Goal: Transaction & Acquisition: Obtain resource

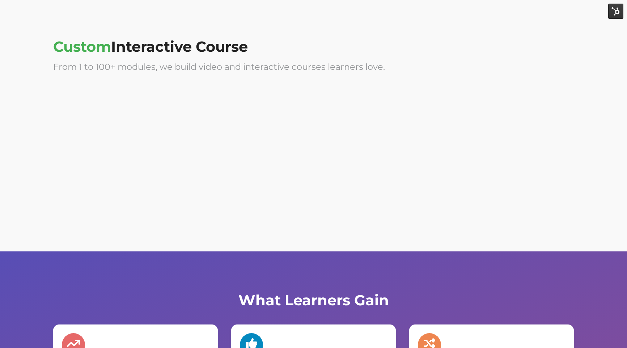
scroll to position [2218, 0]
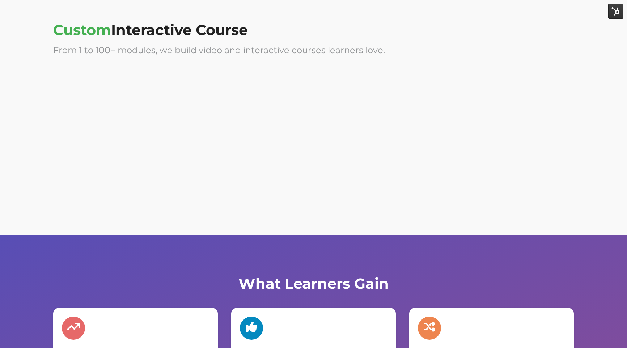
click at [229, 111] on div at bounding box center [154, 126] width 203 height 114
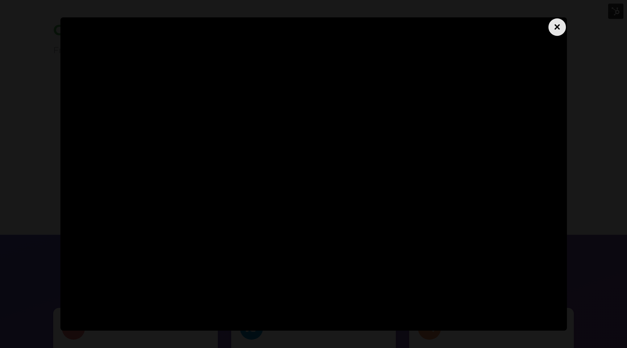
click at [558, 34] on div "×" at bounding box center [556, 26] width 17 height 17
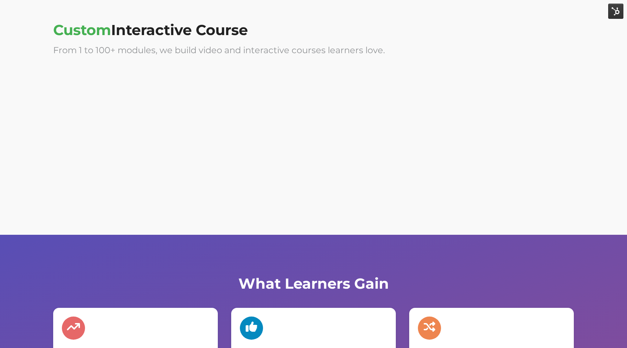
click at [249, 75] on div at bounding box center [154, 126] width 203 height 114
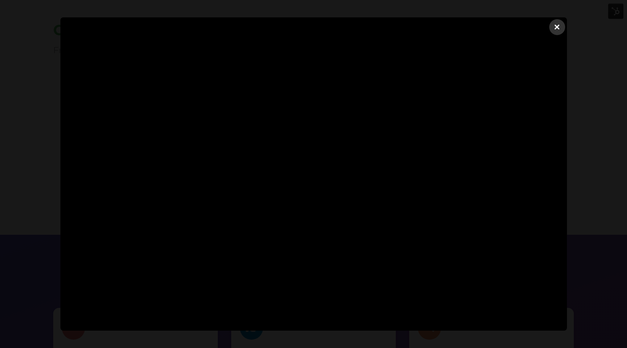
click at [553, 27] on div "×" at bounding box center [557, 27] width 16 height 16
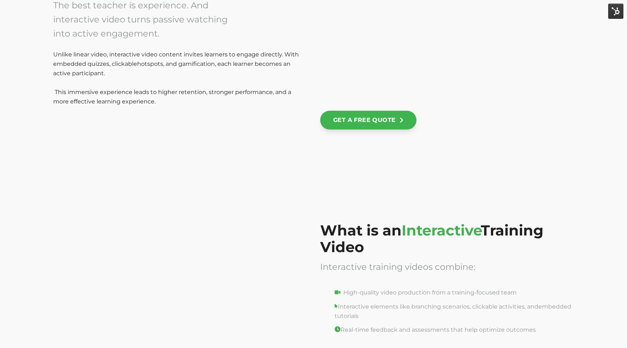
scroll to position [0, 0]
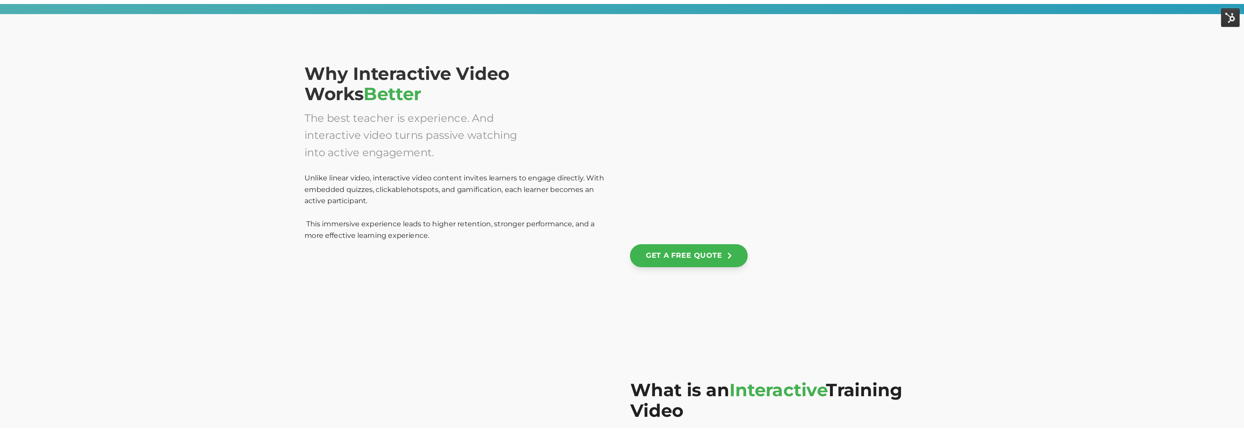
scroll to position [509, 0]
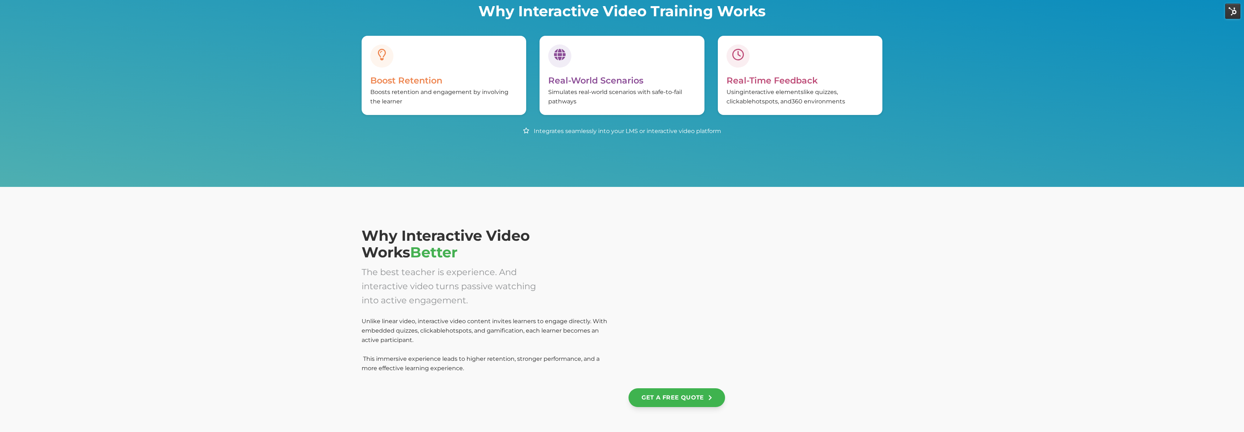
scroll to position [354, 0]
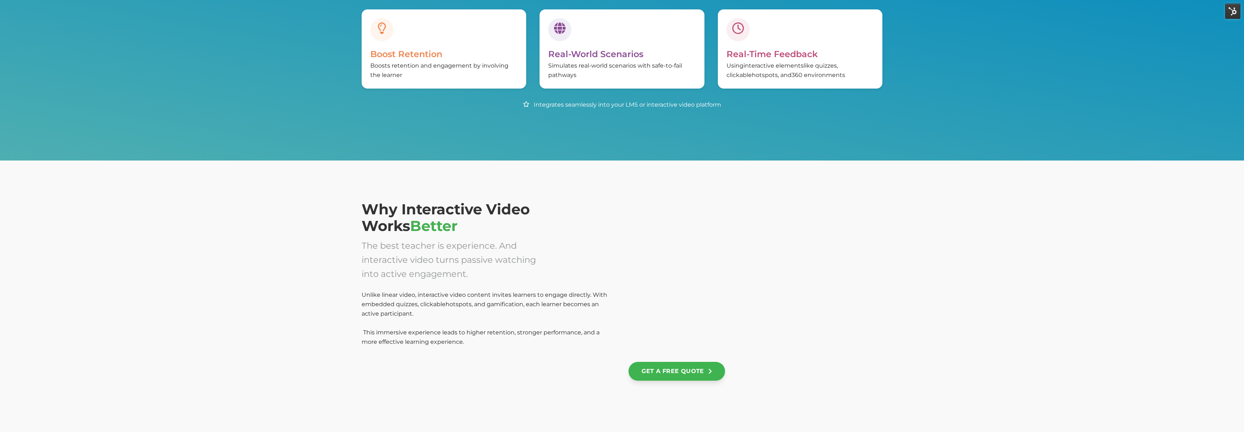
click at [663, 235] on div at bounding box center [756, 277] width 254 height 152
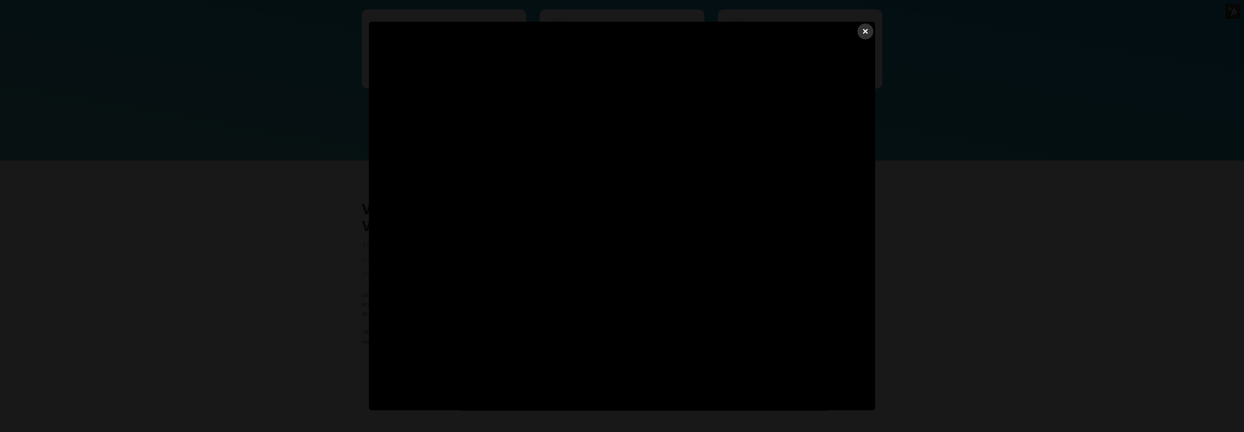
click at [369, 162] on dialog "×" at bounding box center [622, 216] width 506 height 389
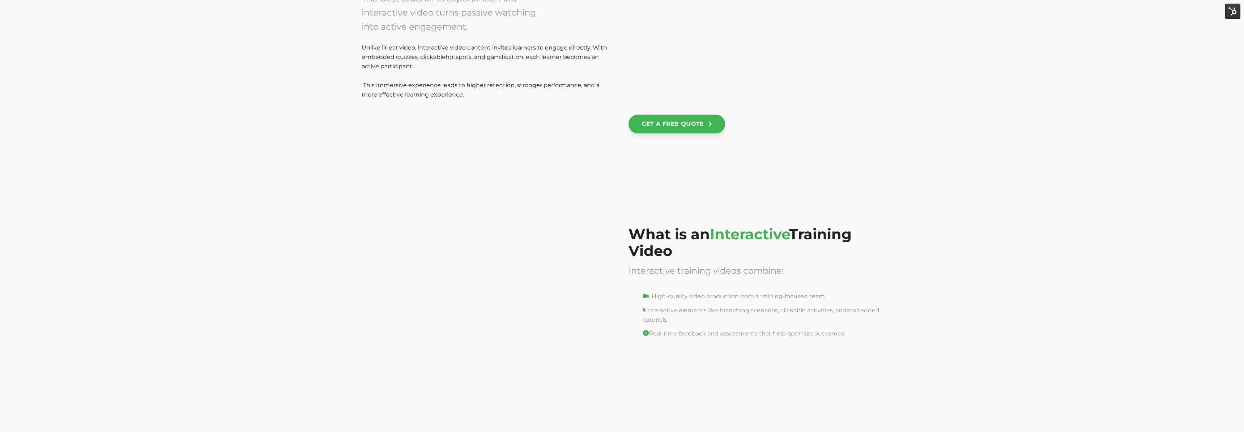
scroll to position [644, 0]
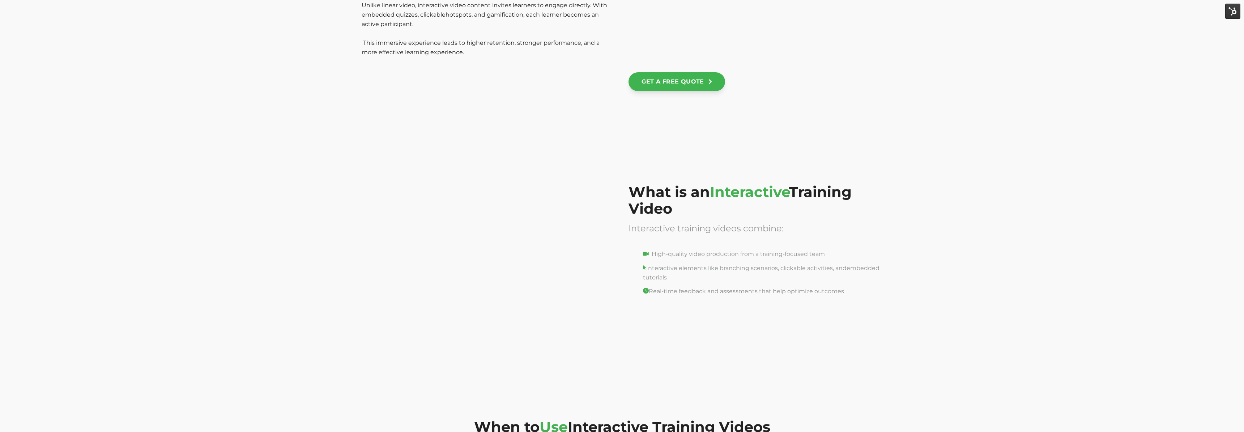
click at [566, 209] on div at bounding box center [489, 255] width 254 height 143
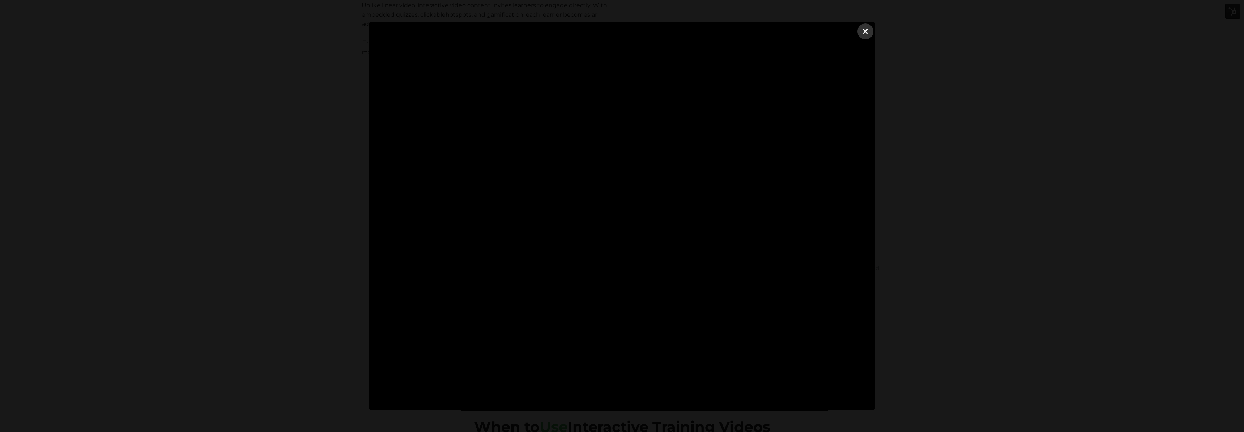
click at [369, 188] on dialog "×" at bounding box center [622, 216] width 506 height 389
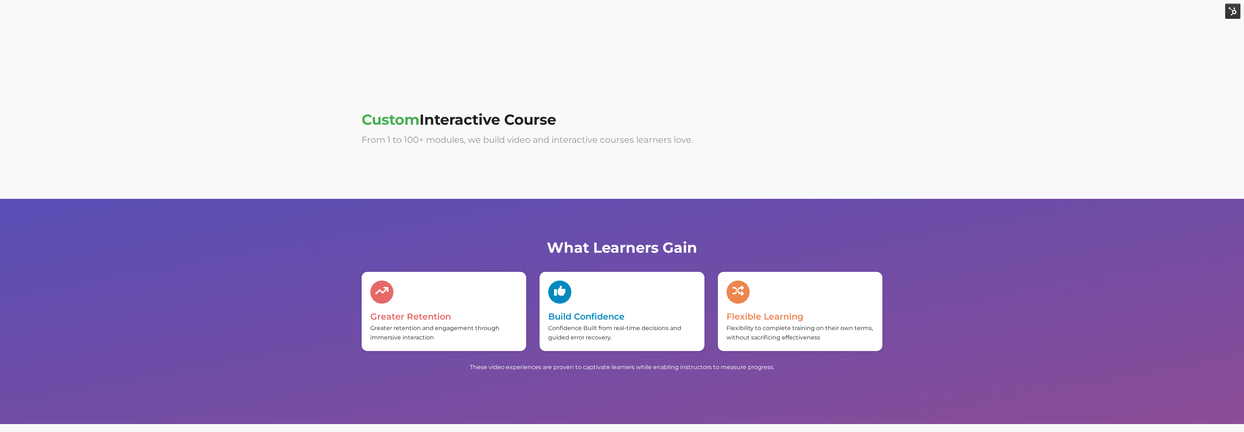
scroll to position [2210, 0]
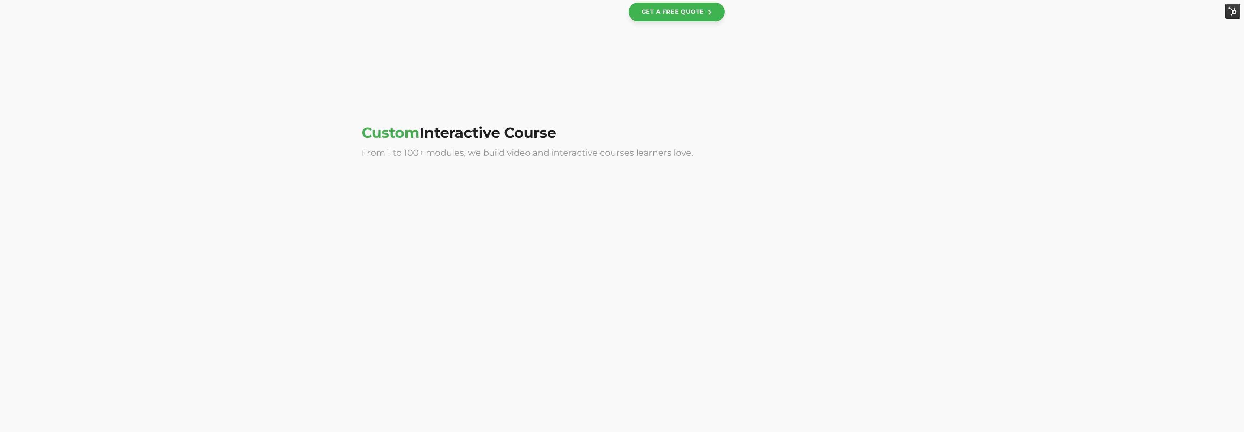
scroll to position [1739, 0]
click at [552, 206] on div at bounding box center [489, 247] width 254 height 145
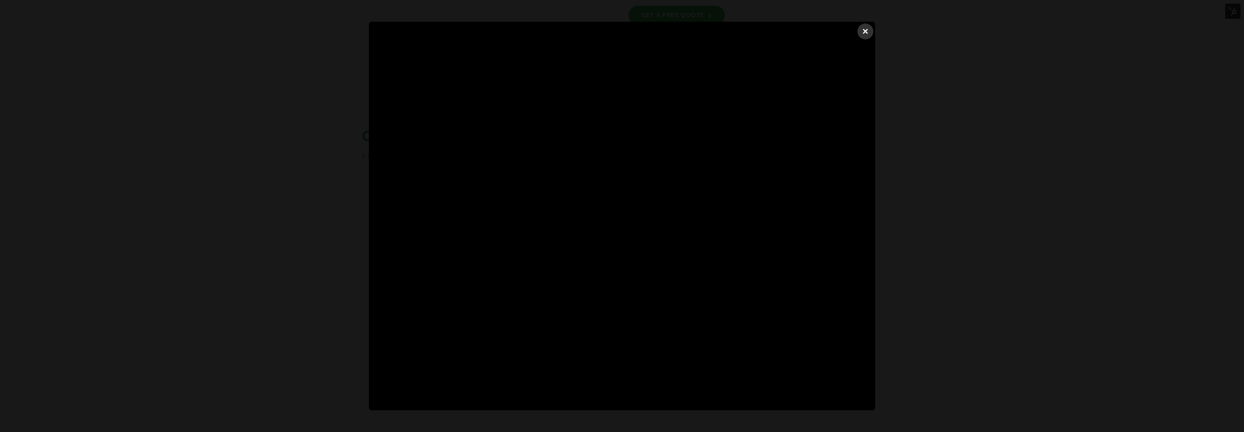
click at [866, 34] on div "×" at bounding box center [866, 32] width 16 height 16
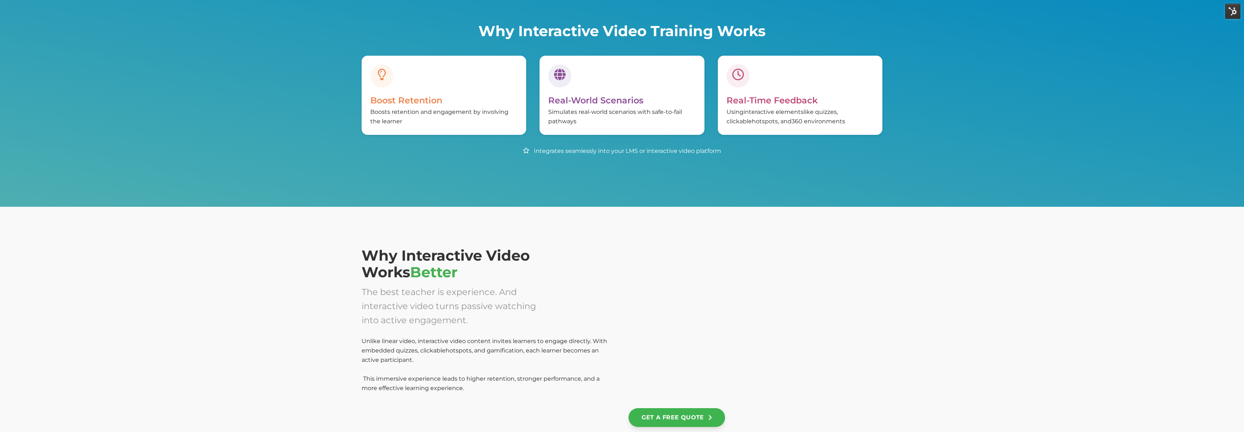
scroll to position [310, 0]
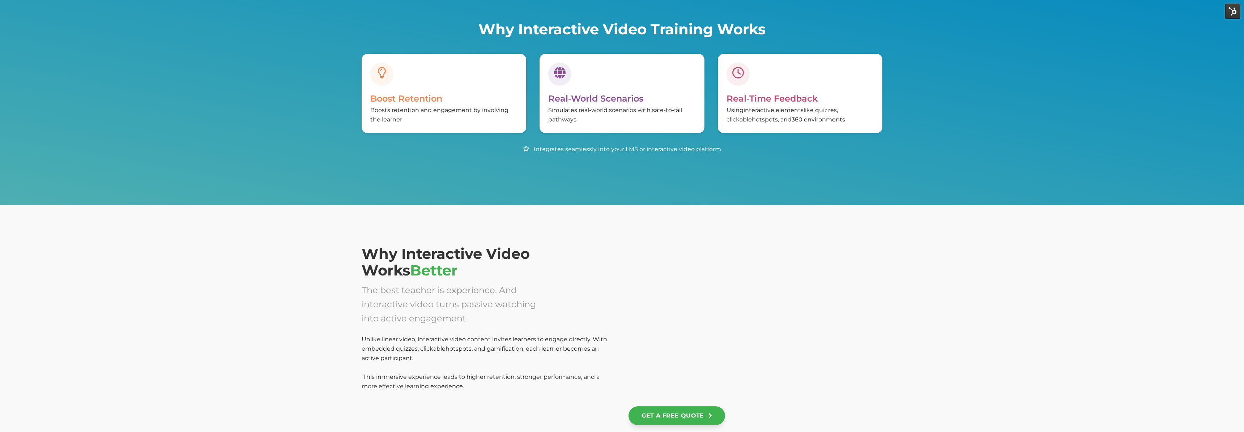
drag, startPoint x: 843, startPoint y: 381, endPoint x: 846, endPoint y: 319, distance: 61.9
click at [846, 319] on div at bounding box center [756, 322] width 254 height 152
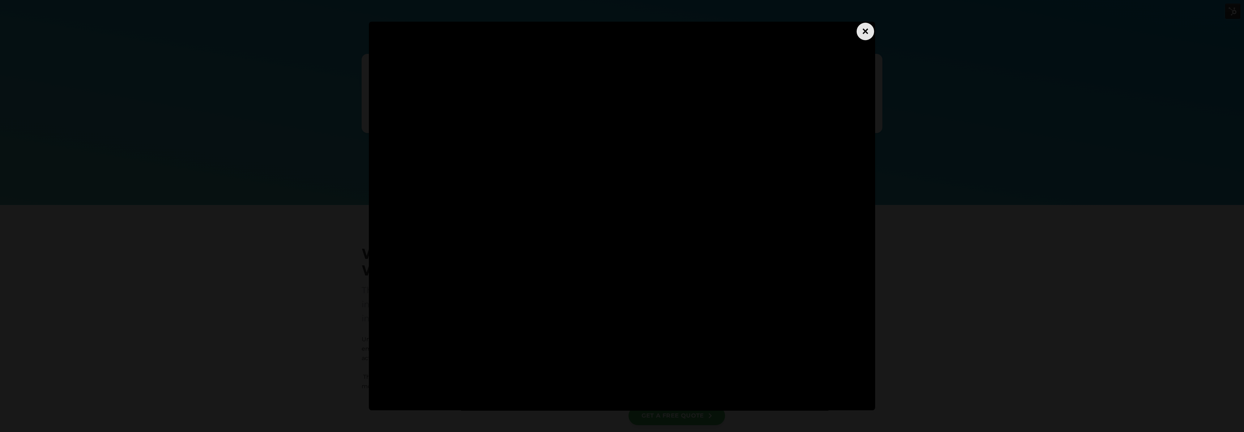
click at [864, 34] on div "×" at bounding box center [865, 31] width 17 height 17
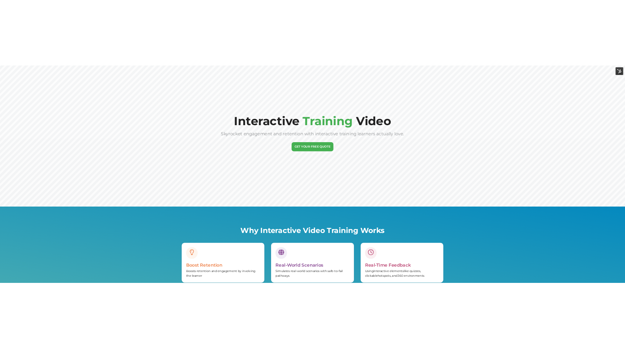
scroll to position [0, 0]
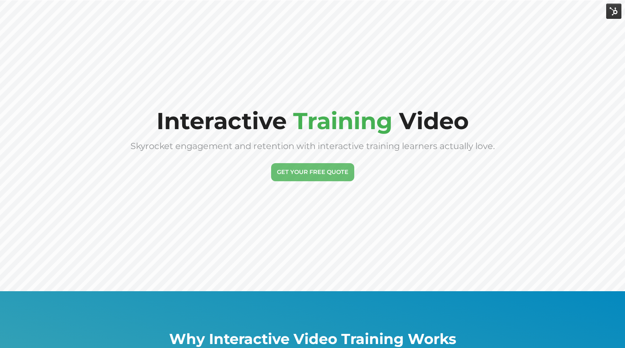
click at [323, 174] on link "GET YOUR FREE QUOTE" at bounding box center [312, 172] width 83 height 18
